Goal: Task Accomplishment & Management: Manage account settings

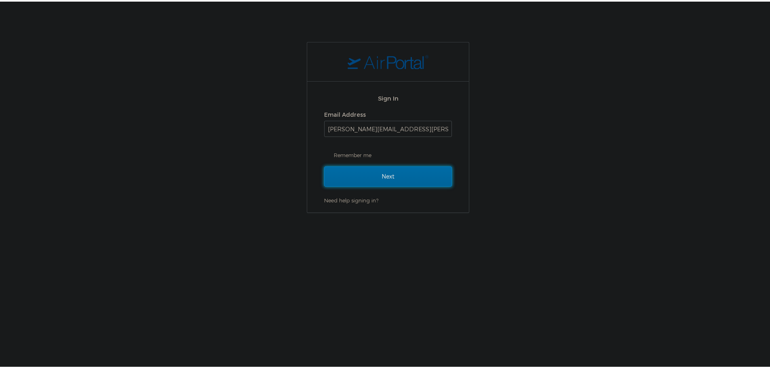
click at [354, 176] on input "Next" at bounding box center [388, 175] width 128 height 20
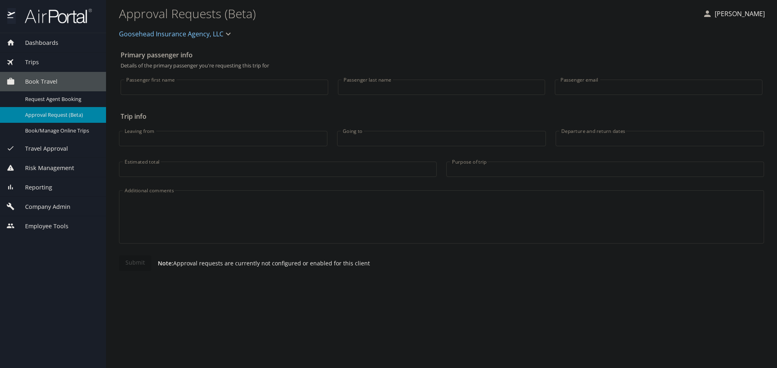
click at [55, 210] on span "Company Admin" at bounding box center [42, 207] width 55 height 9
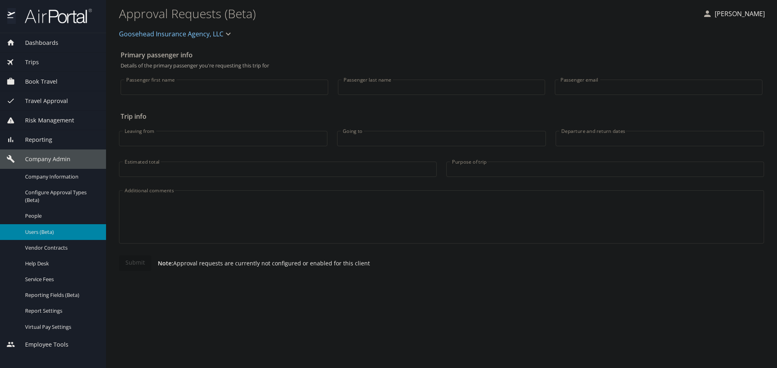
click at [52, 233] on span "Users (Beta)" at bounding box center [60, 233] width 71 height 8
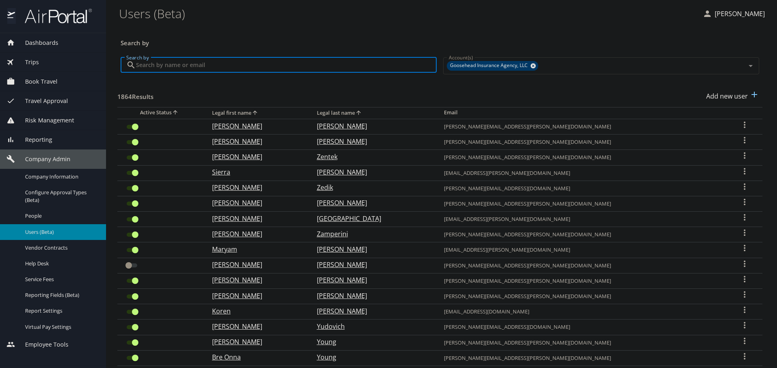
click at [287, 71] on input "Search by" at bounding box center [286, 64] width 301 height 15
paste input "[PERSON_NAME][EMAIL_ADDRESS][PERSON_NAME][DOMAIN_NAME]"
type input "[PERSON_NAME][EMAIL_ADDRESS][PERSON_NAME][DOMAIN_NAME]"
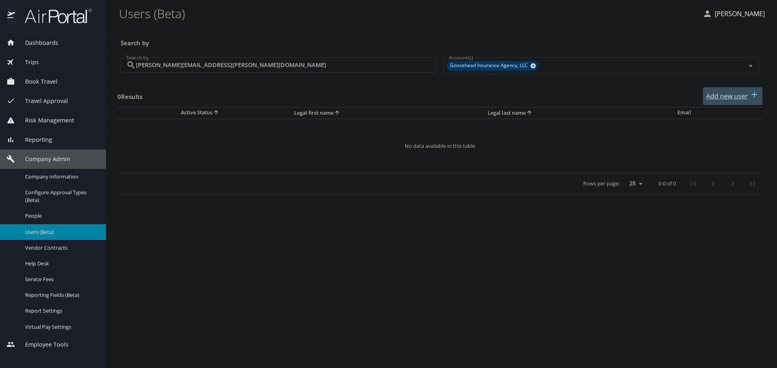
click at [734, 90] on div "Add new user" at bounding box center [732, 96] width 53 height 13
select select "US"
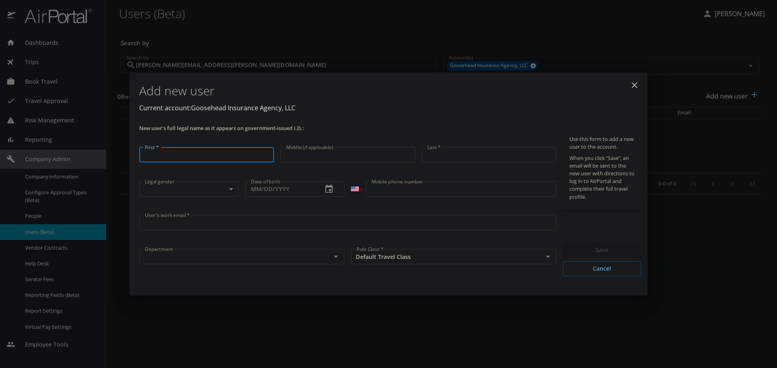
click at [212, 221] on input "User's work email *" at bounding box center [347, 222] width 417 height 15
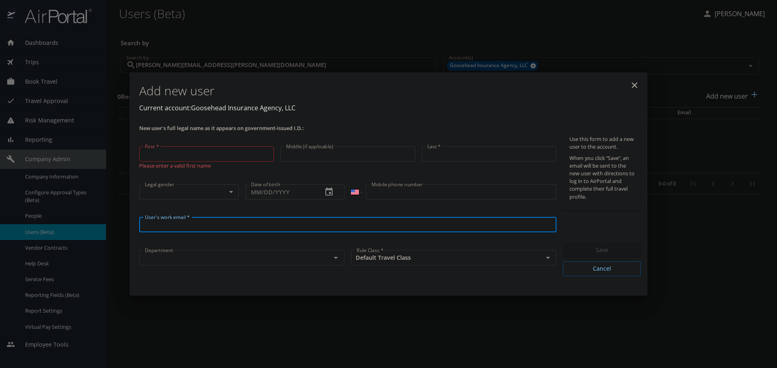
paste input "[PERSON_NAME][EMAIL_ADDRESS][PERSON_NAME][DOMAIN_NAME]"
type input "[PERSON_NAME][EMAIL_ADDRESS][PERSON_NAME][DOMAIN_NAME]"
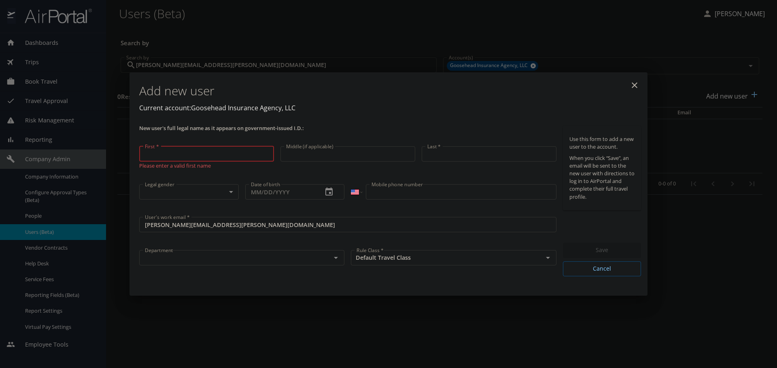
click at [209, 150] on input "First *" at bounding box center [206, 153] width 135 height 15
type input "[PERSON_NAME]"
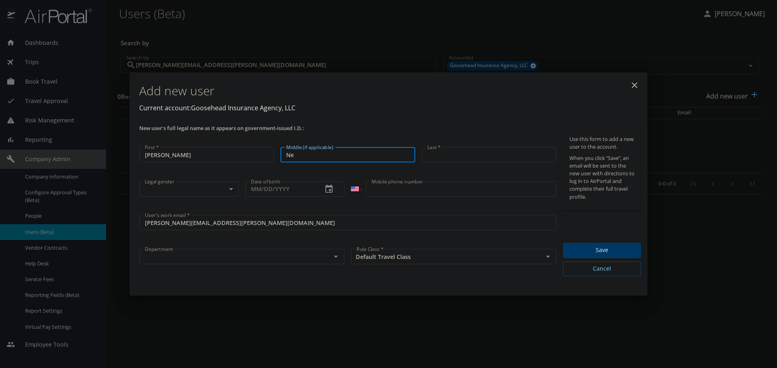
type input "N"
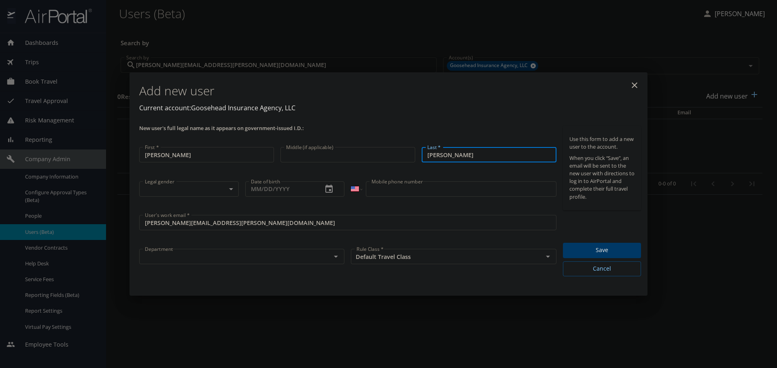
type input "[PERSON_NAME]"
click at [231, 189] on body "Dashboards AirPortal 360™ Manager My Travel Dashboard Trips Airtinerary® Lookup…" at bounding box center [388, 184] width 777 height 368
click at [205, 203] on li "Unspecified" at bounding box center [188, 203] width 99 height 15
type input "Unspecified"
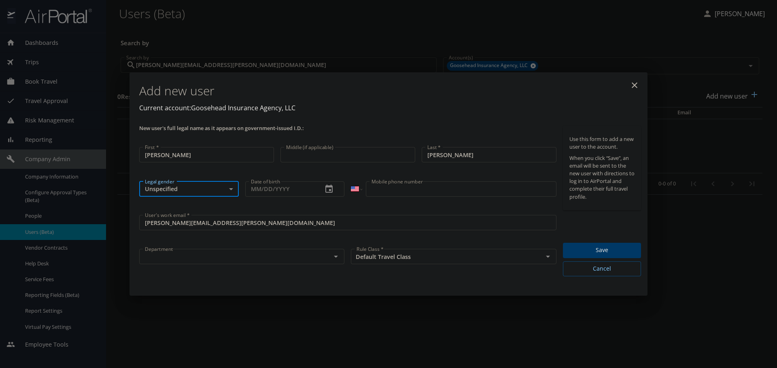
click at [334, 210] on div "Date of birth Date of birth" at bounding box center [295, 195] width 106 height 34
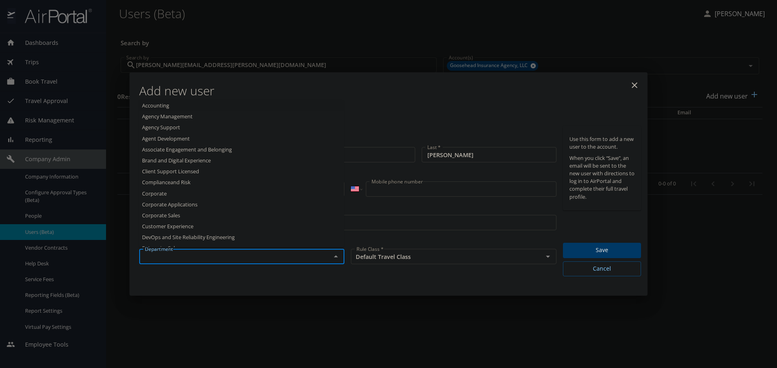
click at [310, 256] on input "text" at bounding box center [230, 257] width 176 height 11
click at [196, 112] on li "Information Systems" at bounding box center [241, 115] width 205 height 11
type input "Information Systems"
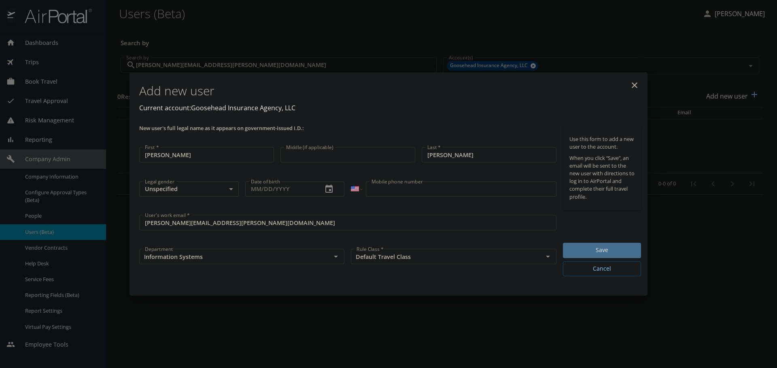
click at [590, 250] on span "Save" at bounding box center [601, 251] width 65 height 10
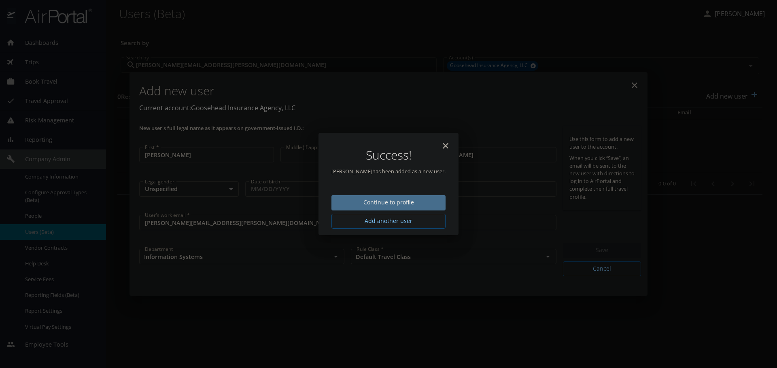
click at [421, 200] on span "Continue to profile" at bounding box center [388, 203] width 101 height 10
select select "US"
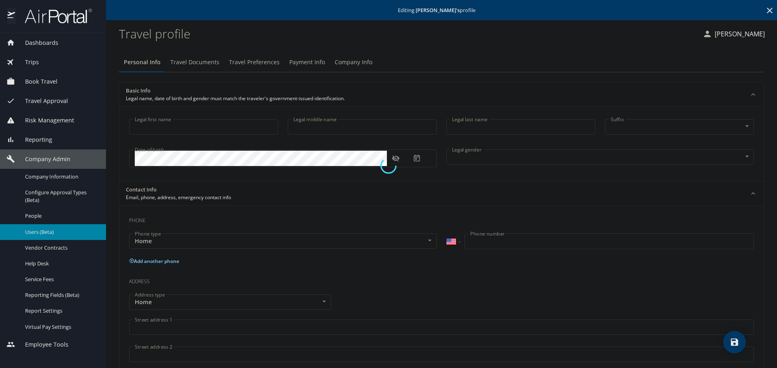
type input "[PERSON_NAME]"
type input "Unspecified"
select select "US"
